Goal: Register for event/course

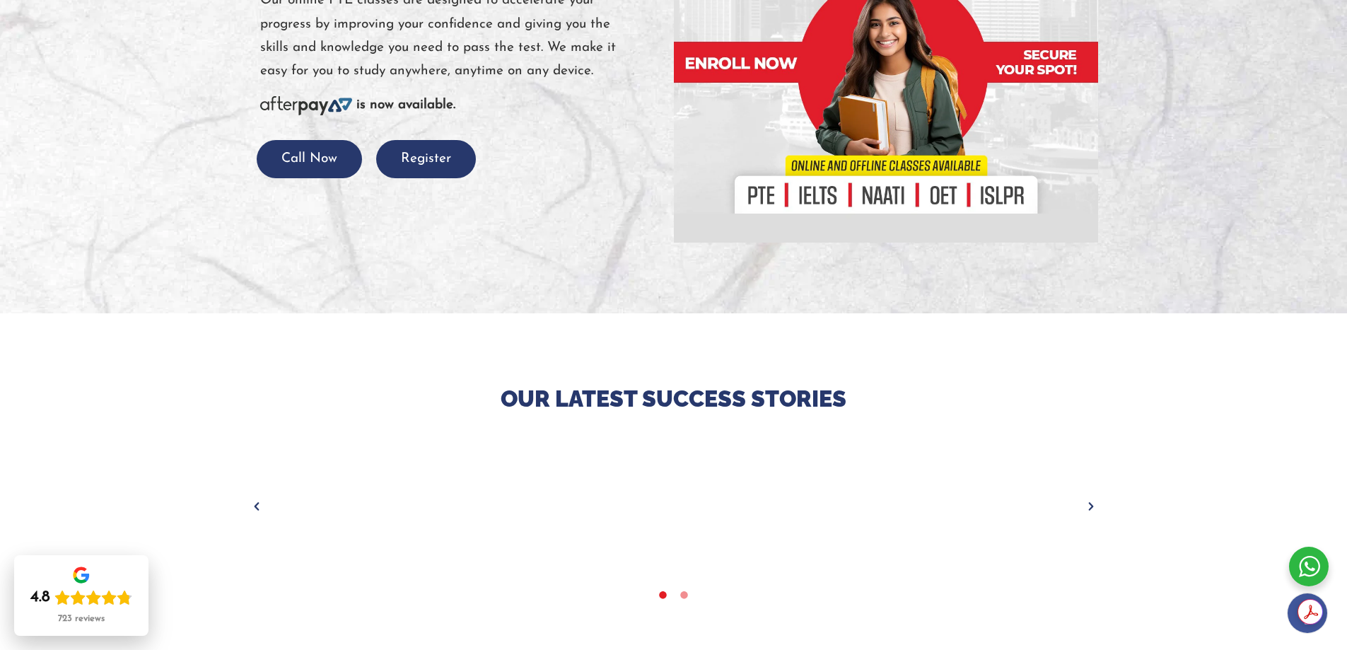
scroll to position [141, 0]
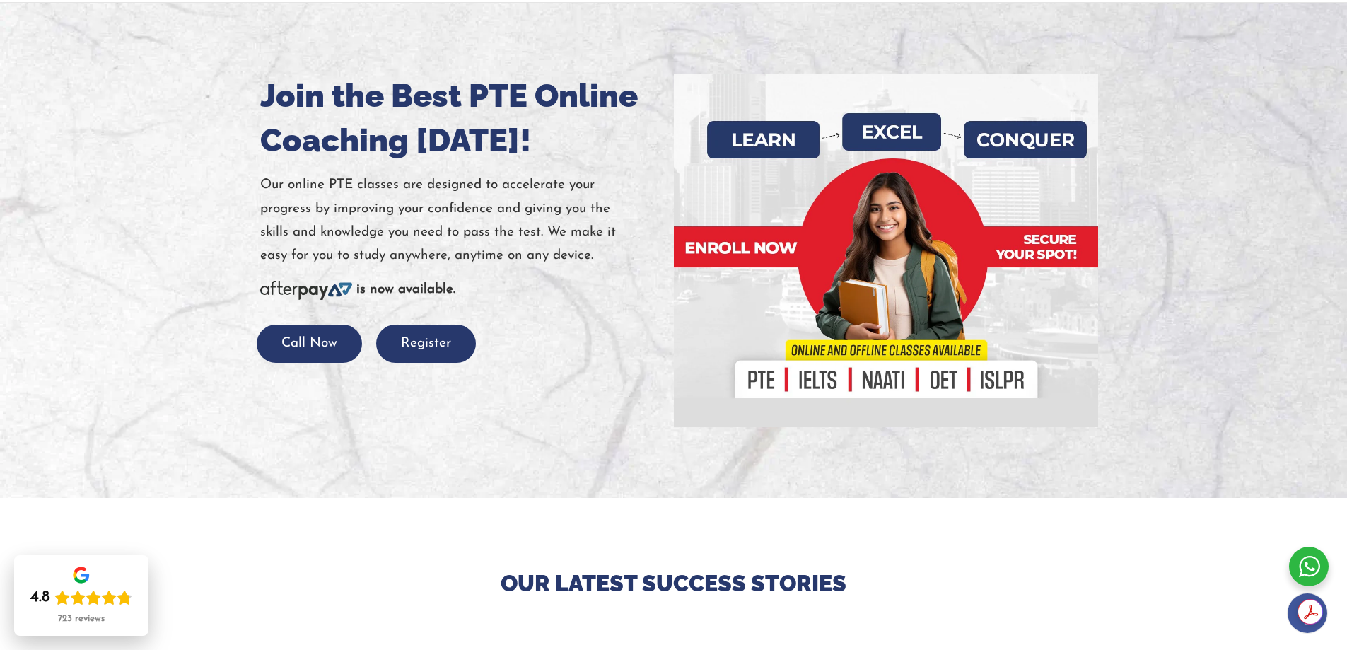
click at [769, 377] on div at bounding box center [885, 250] width 403 height 353
click at [446, 344] on button "Register" at bounding box center [426, 343] width 100 height 39
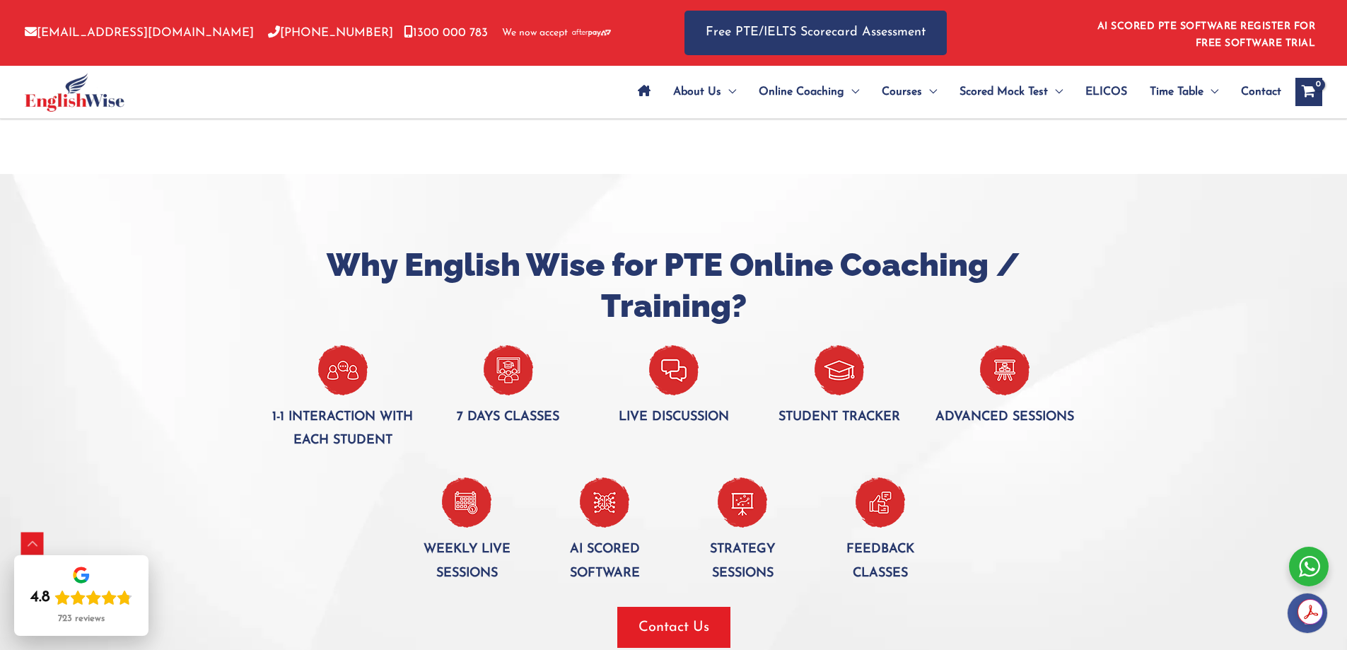
scroll to position [1909, 0]
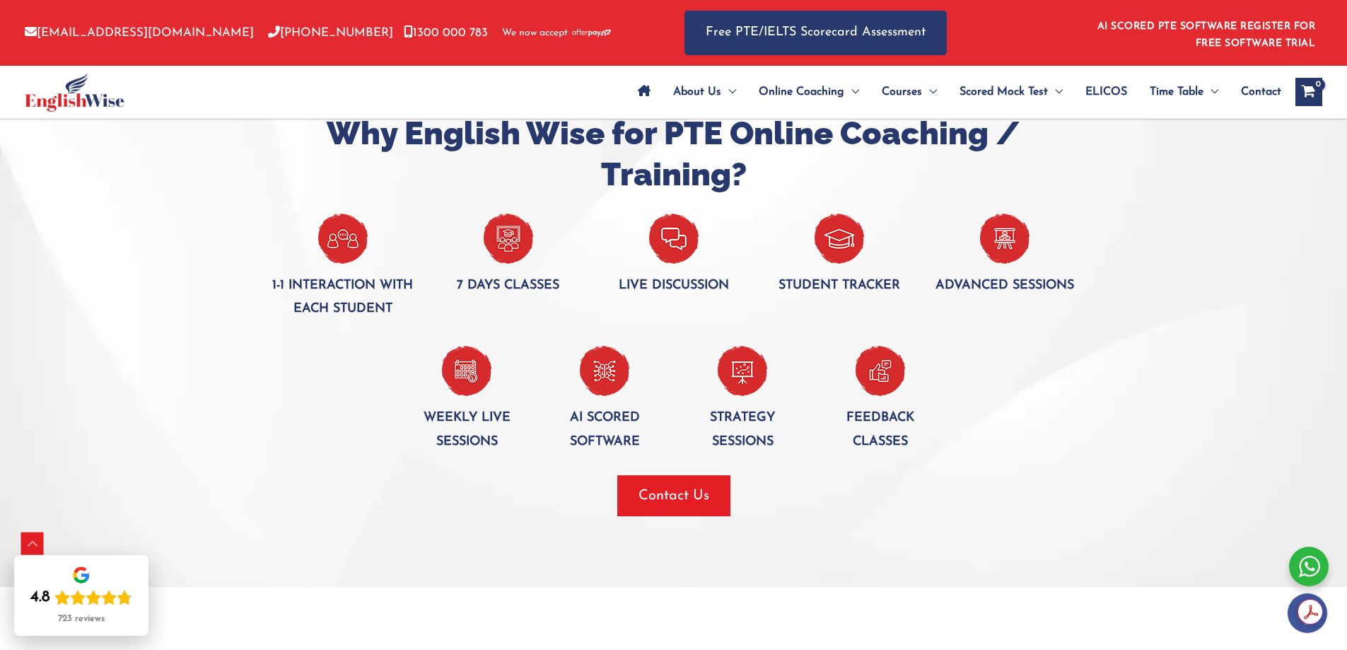
click at [510, 235] on img at bounding box center [508, 238] width 49 height 50
click at [493, 242] on img at bounding box center [508, 238] width 49 height 50
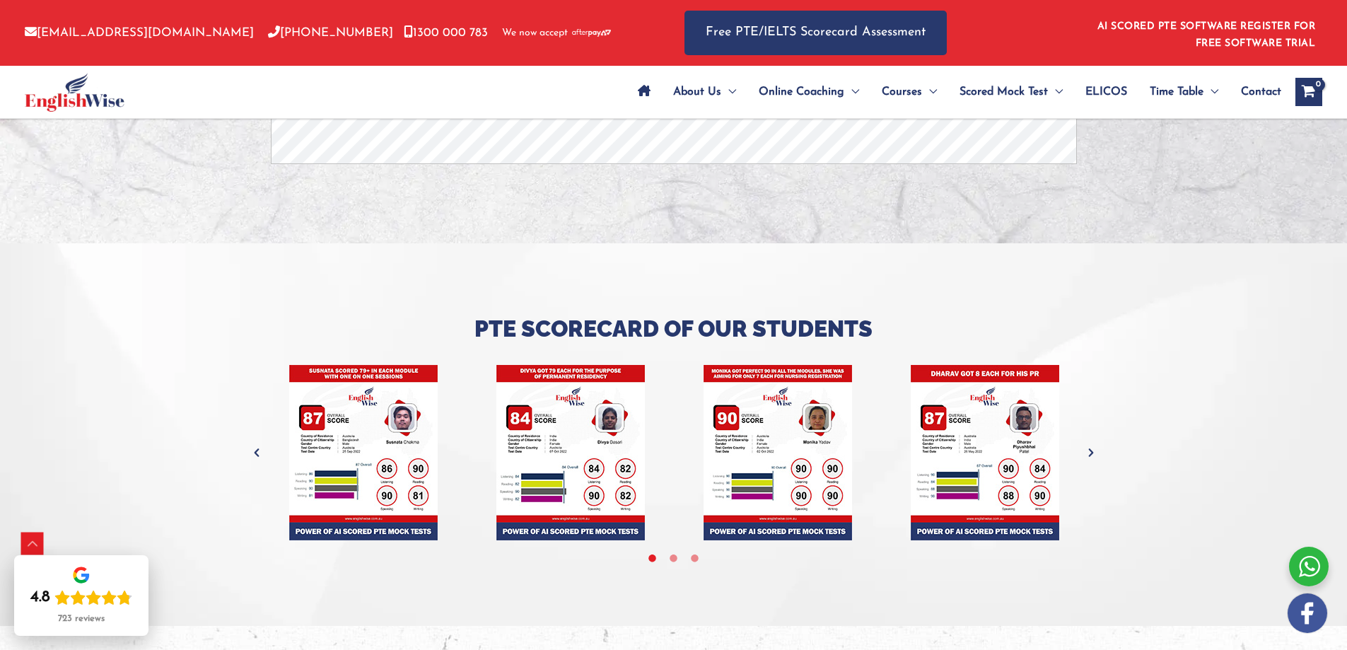
scroll to position [4018, 0]
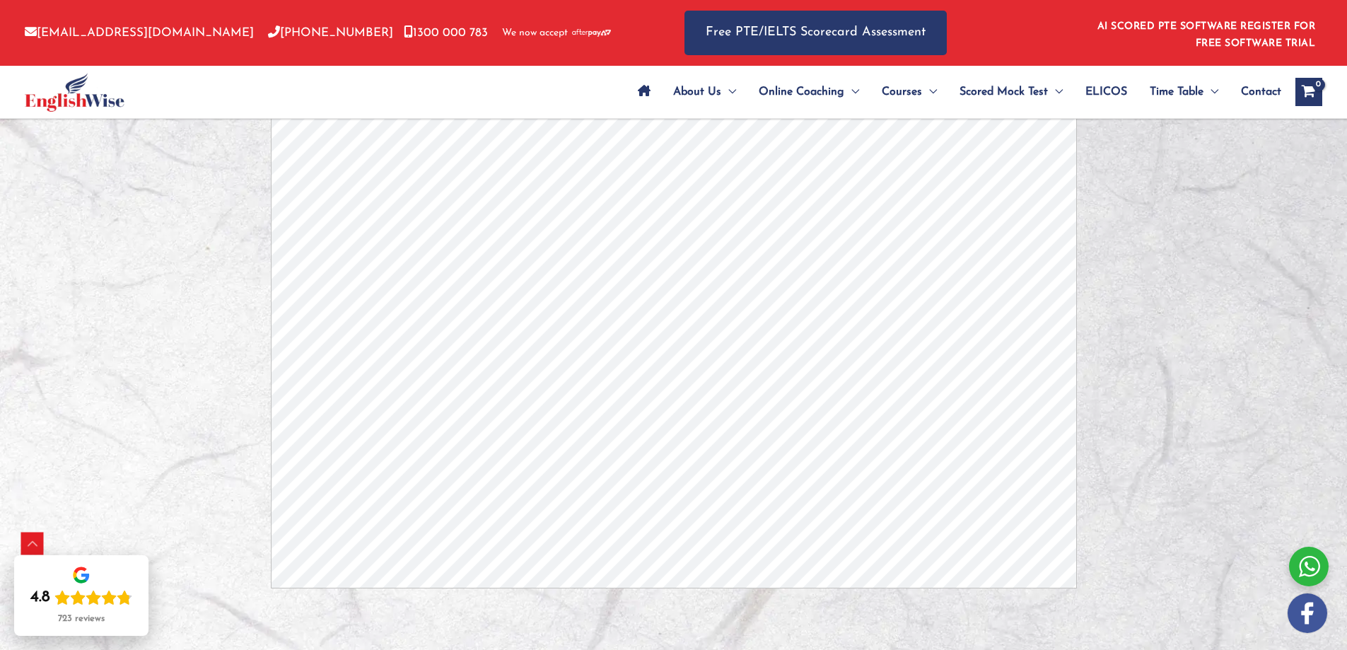
click at [529, 122] on button "Close" at bounding box center [510, 114] width 35 height 15
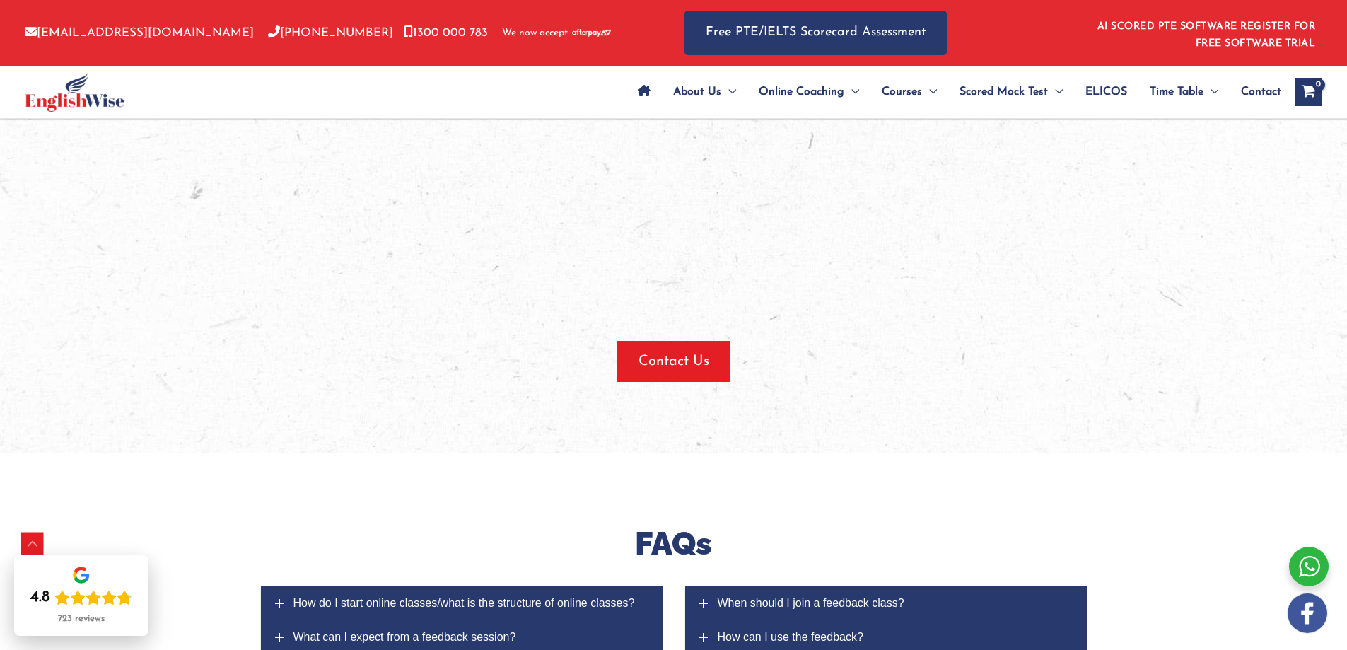
scroll to position [4866, 0]
